Goal: Information Seeking & Learning: Learn about a topic

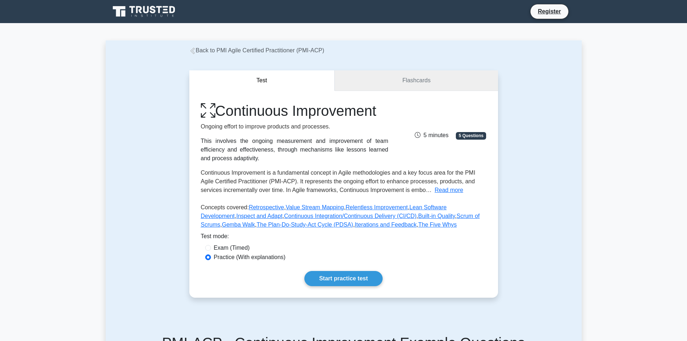
click at [335, 70] on link "Flashcards" at bounding box center [416, 80] width 163 height 21
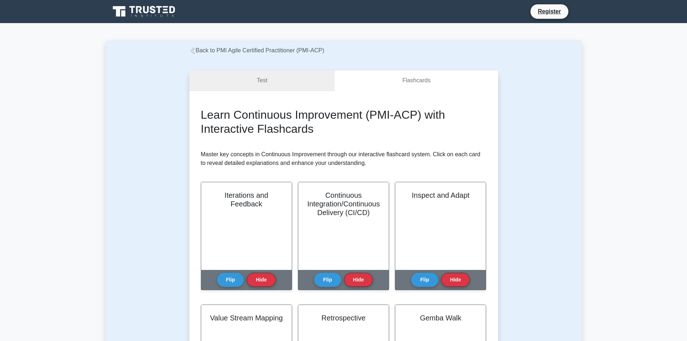
click at [189, 70] on link "Test" at bounding box center [262, 80] width 146 height 21
